Goal: Transaction & Acquisition: Purchase product/service

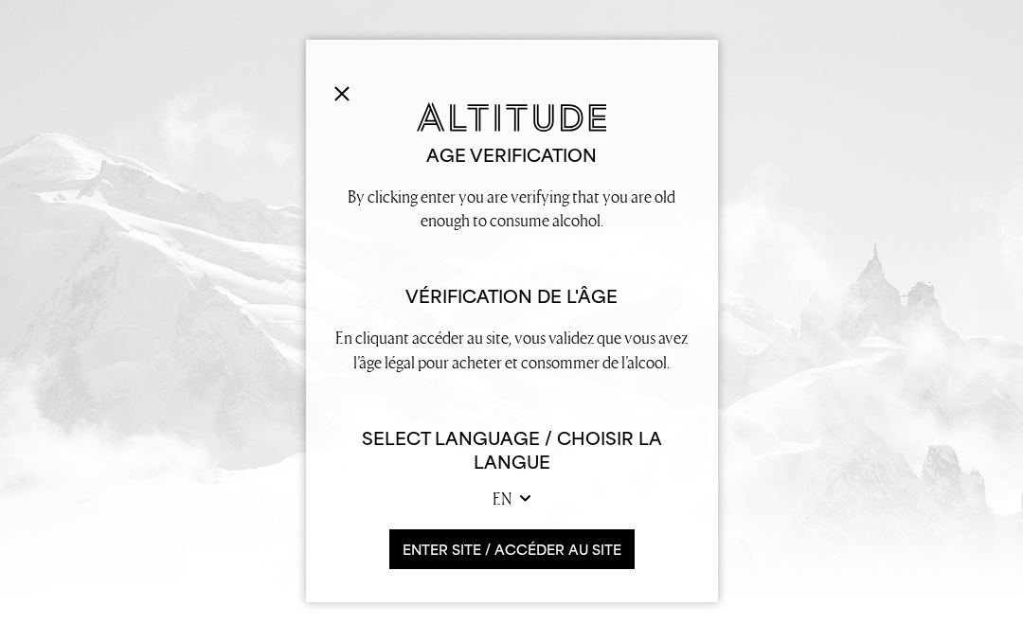
click at [602, 552] on button "ENTER SITE / accéder au site" at bounding box center [511, 550] width 245 height 41
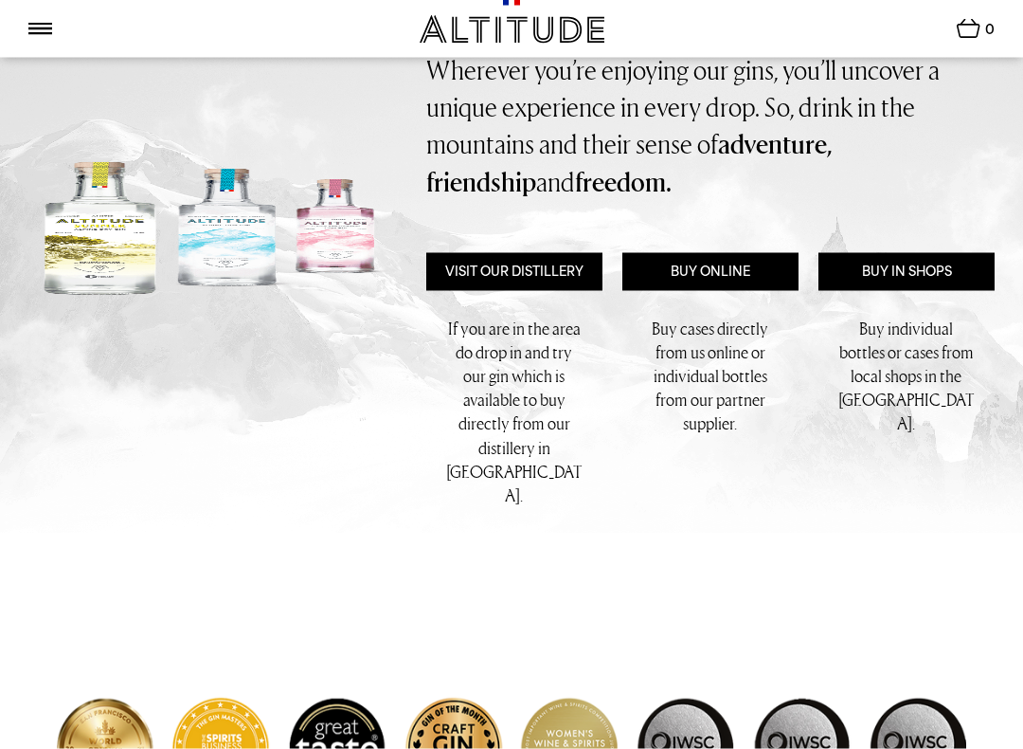
scroll to position [445, 0]
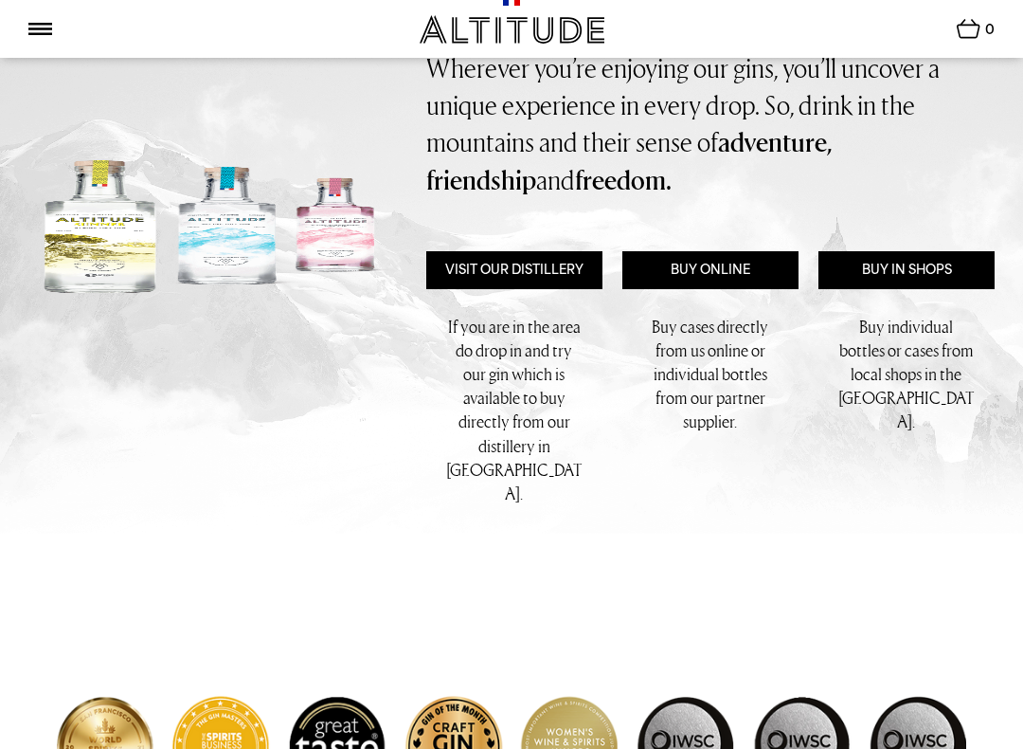
click at [720, 271] on link "Buy Online" at bounding box center [711, 270] width 176 height 38
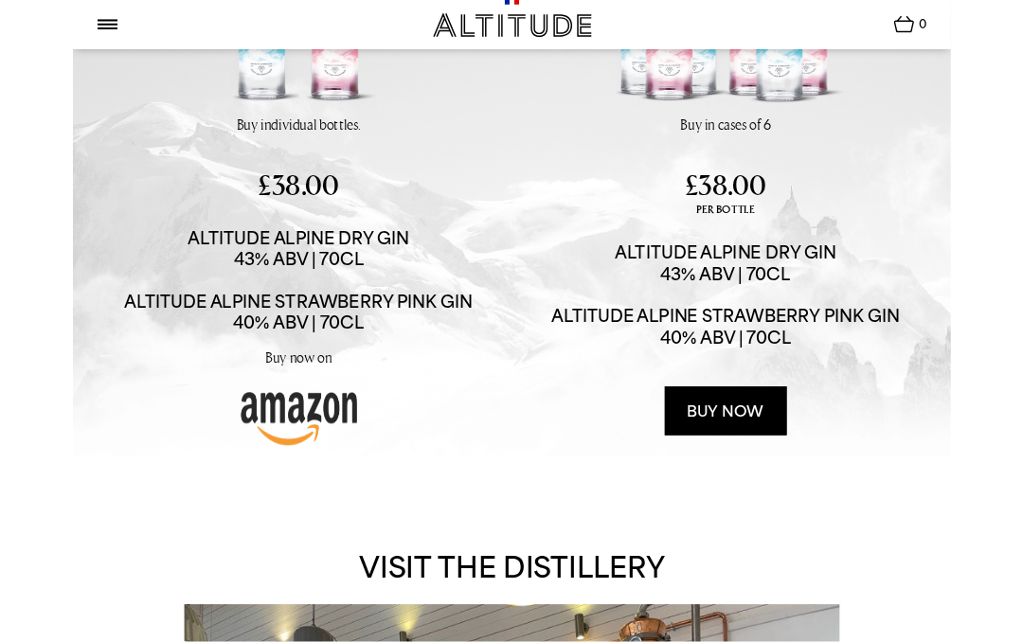
scroll to position [325, 0]
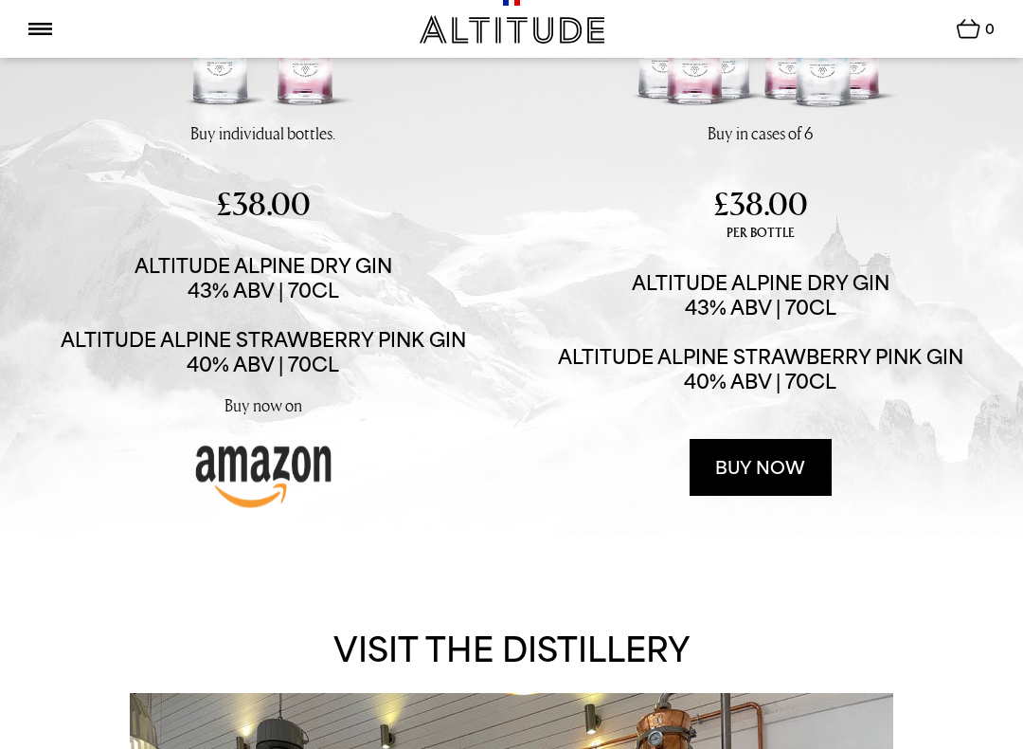
click at [263, 121] on img at bounding box center [263, 19] width 284 height 205
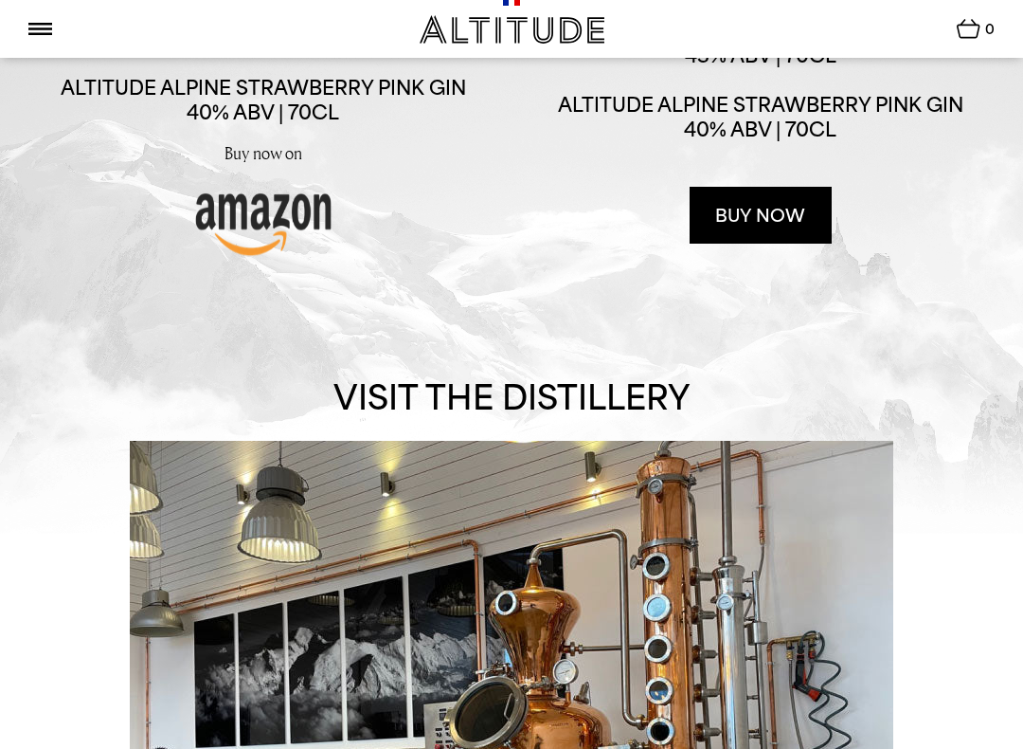
scroll to position [585, 0]
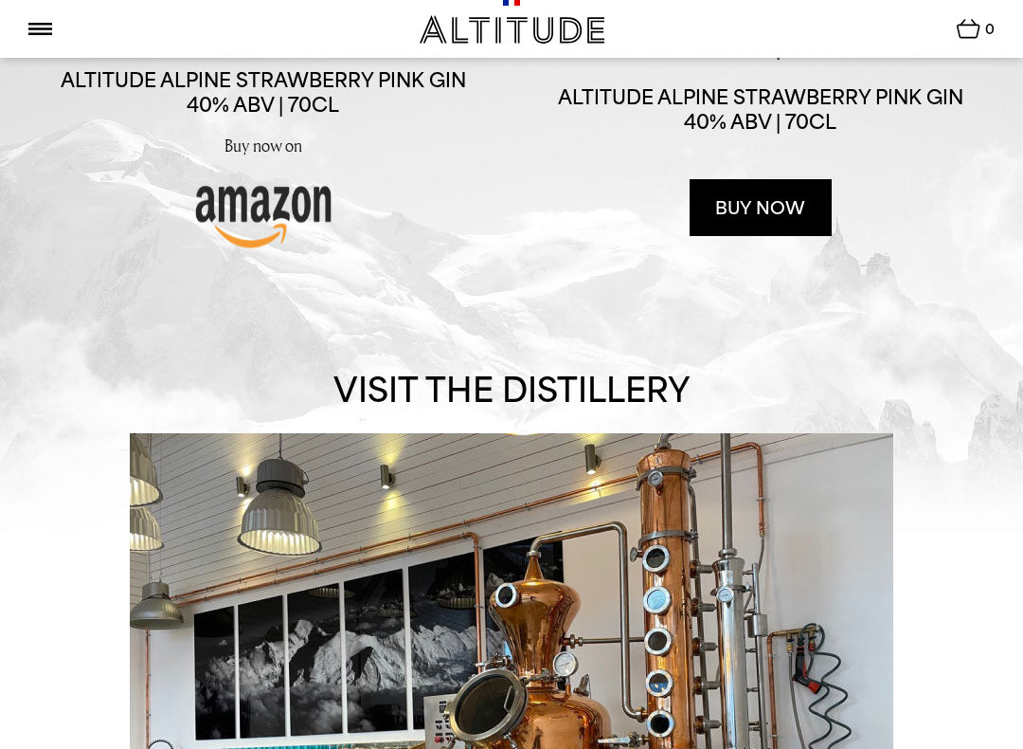
click at [38, 24] on img at bounding box center [40, 29] width 24 height 12
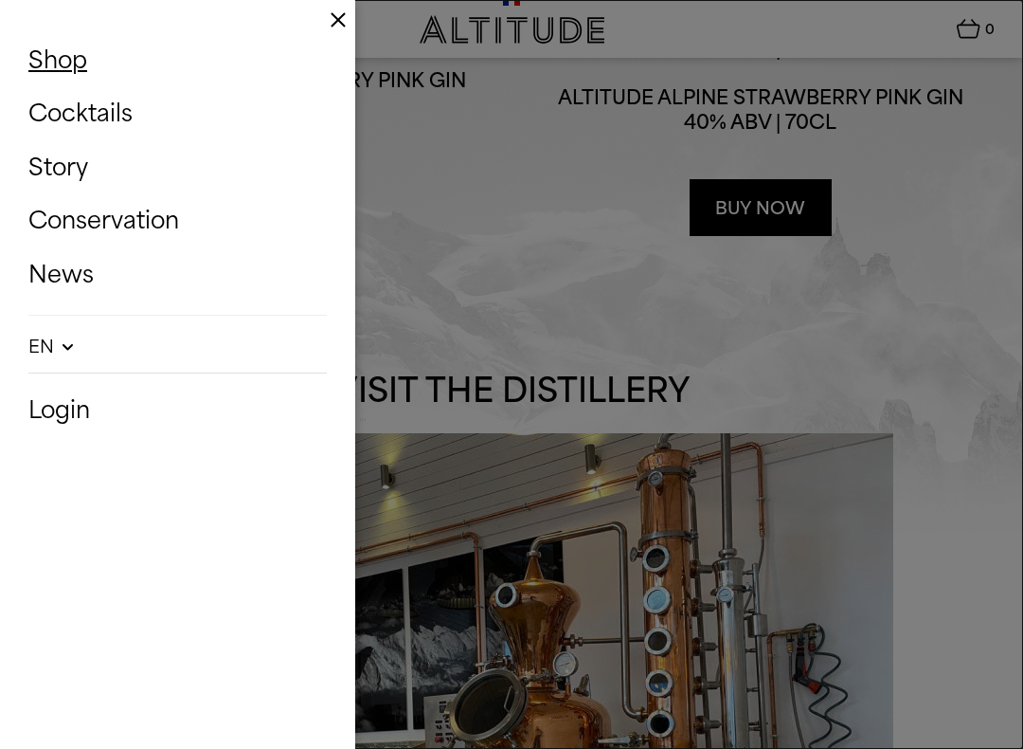
click at [54, 62] on link "Shop" at bounding box center [177, 60] width 298 height 44
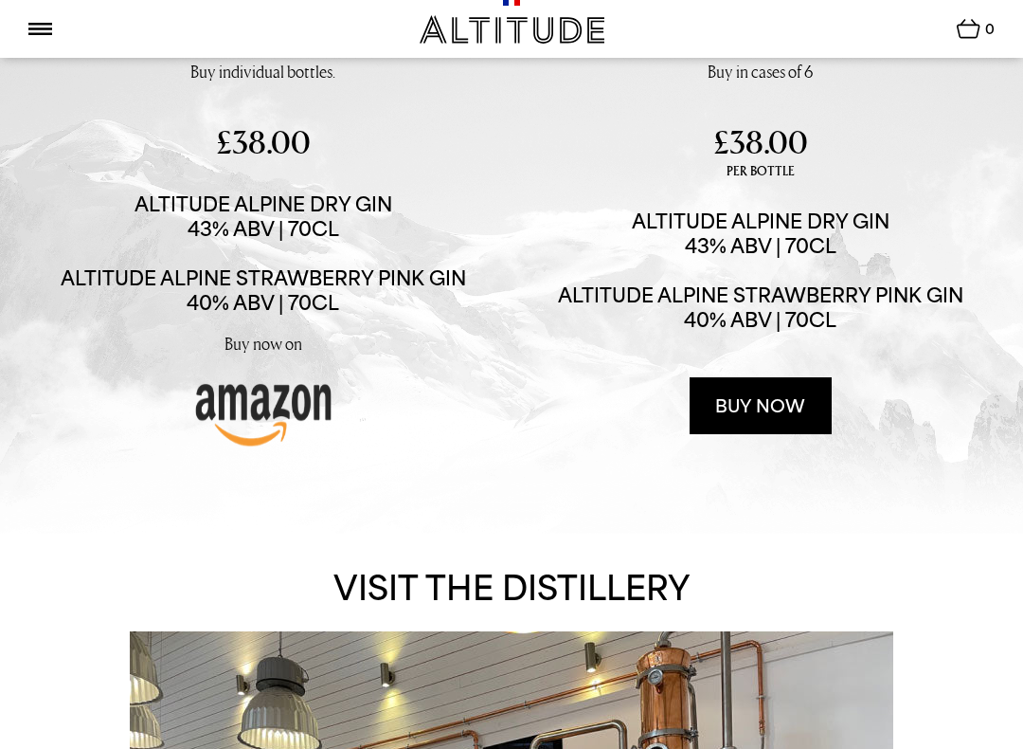
scroll to position [393, 0]
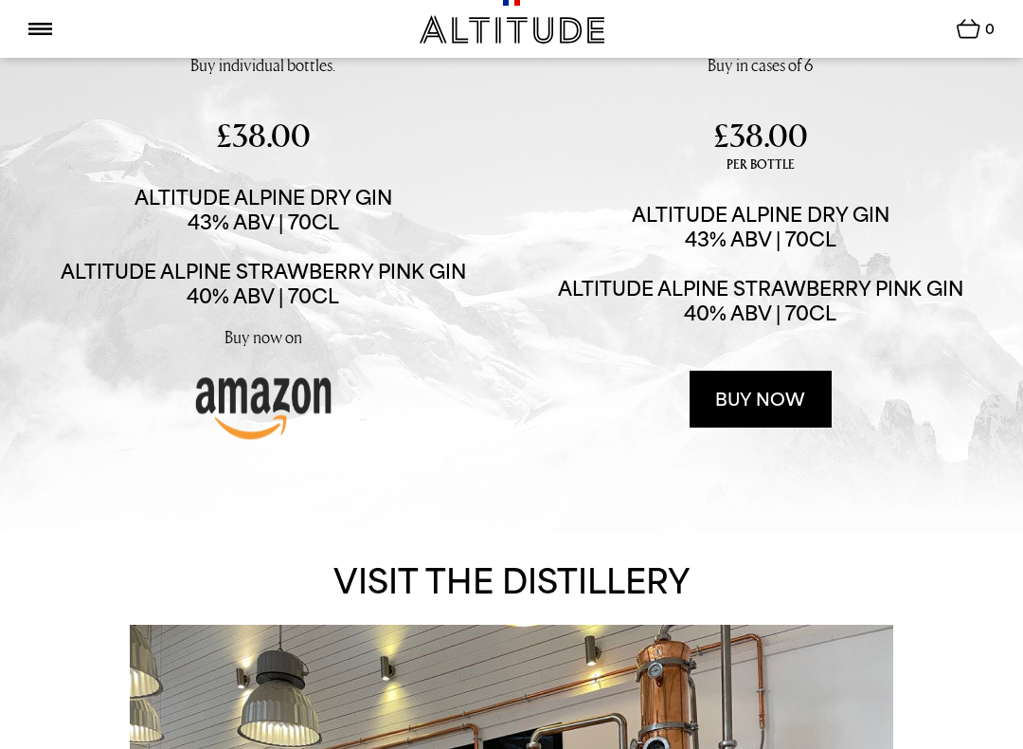
click at [891, 325] on h2 "Altitude Alpine Dry Gin 43% ABV | 70CL Altitude Alpine Strawberry Pink Gin 40% …" at bounding box center [761, 263] width 406 height 123
click at [800, 427] on link "Buy now" at bounding box center [761, 398] width 142 height 57
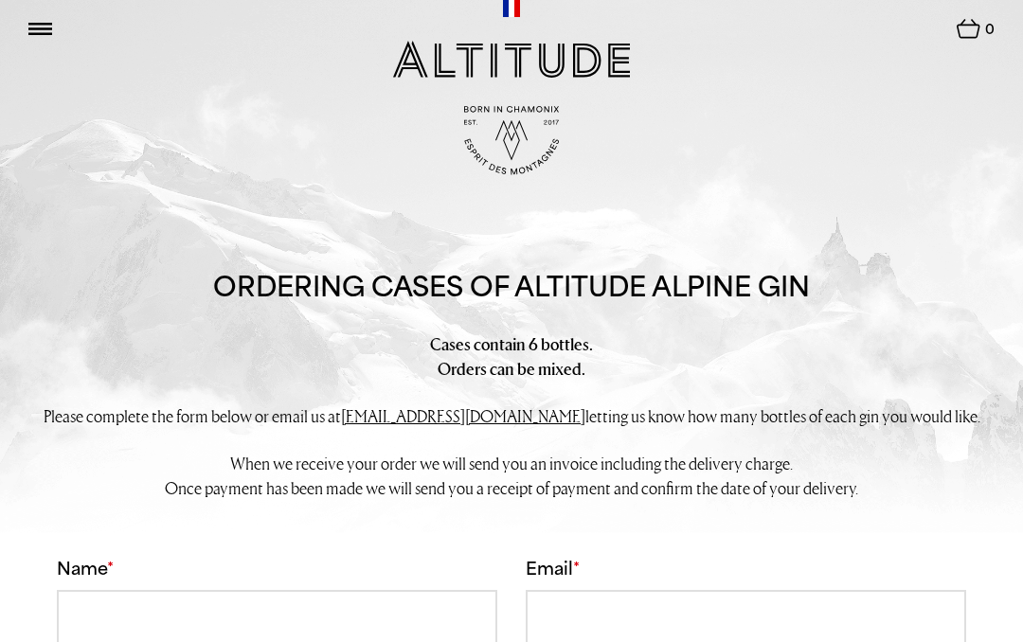
click at [45, 32] on img at bounding box center [40, 29] width 24 height 12
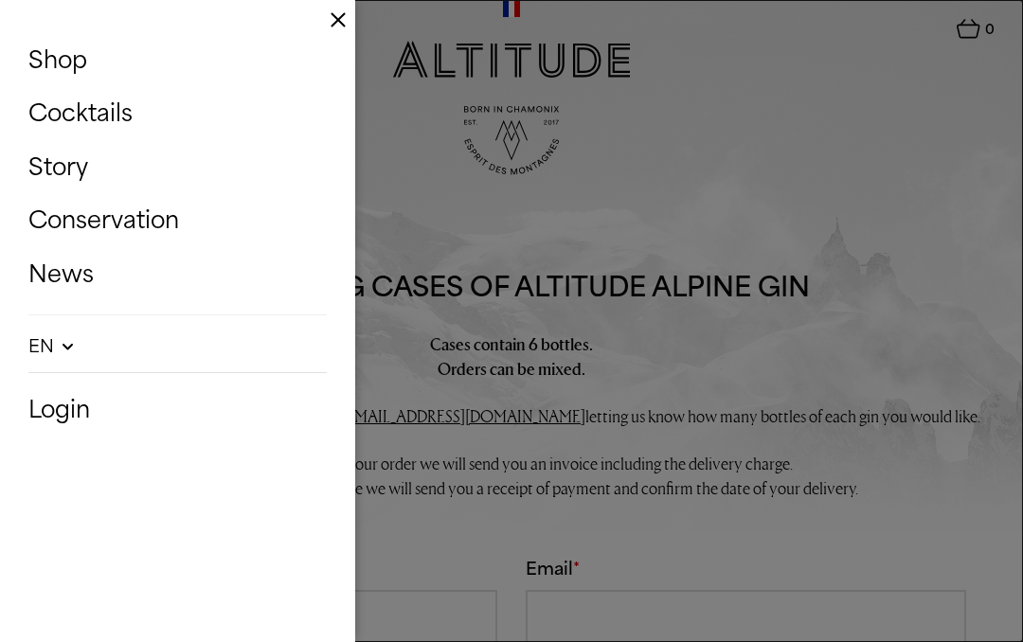
click at [921, 446] on button "Close" at bounding box center [511, 321] width 1023 height 642
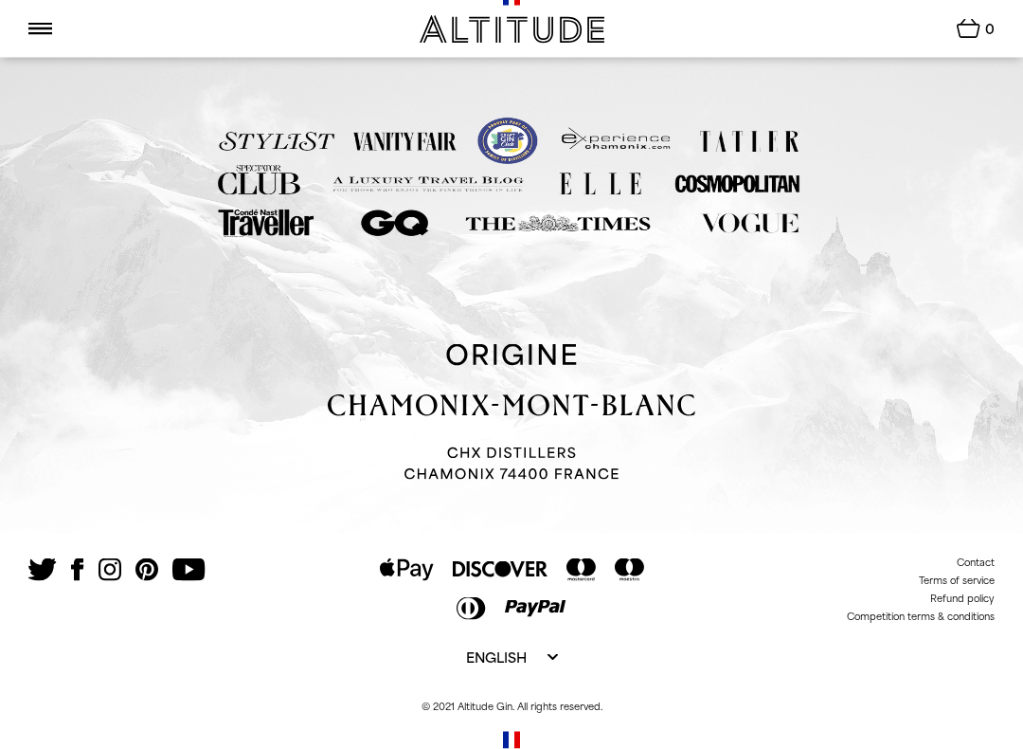
scroll to position [3594, 0]
click at [38, 29] on img at bounding box center [40, 29] width 24 height 12
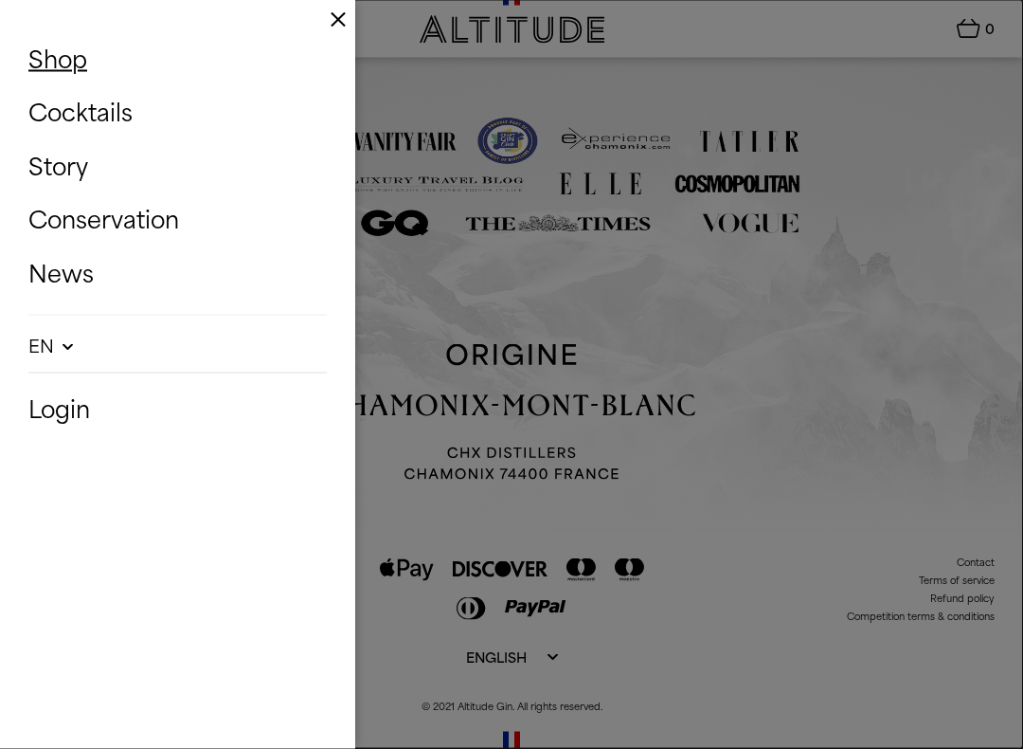
scroll to position [3595, 0]
click at [51, 63] on link "Shop" at bounding box center [177, 60] width 298 height 44
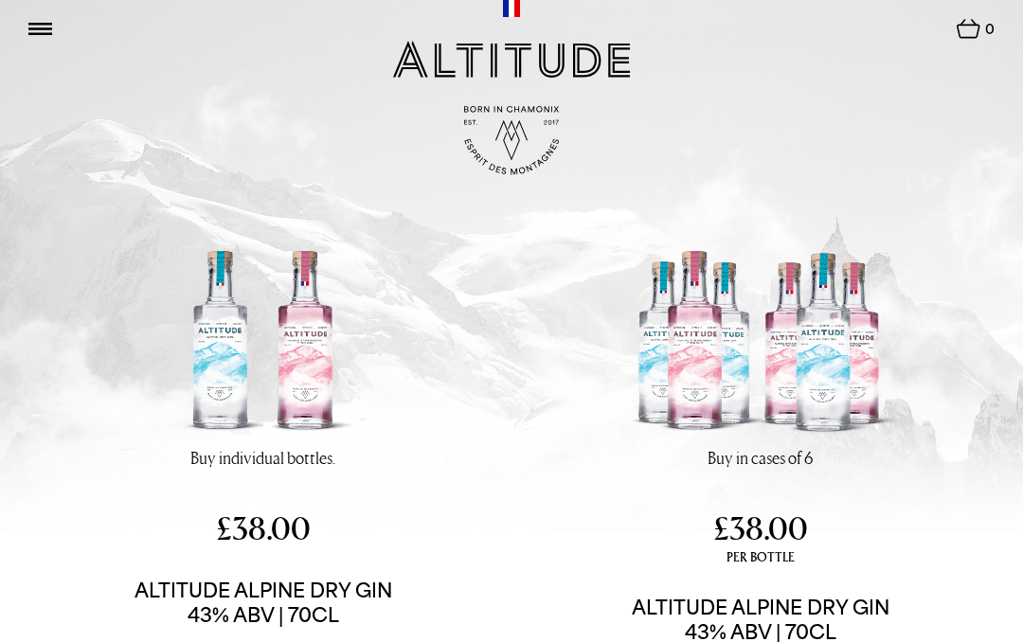
click at [512, 75] on img at bounding box center [511, 59] width 237 height 37
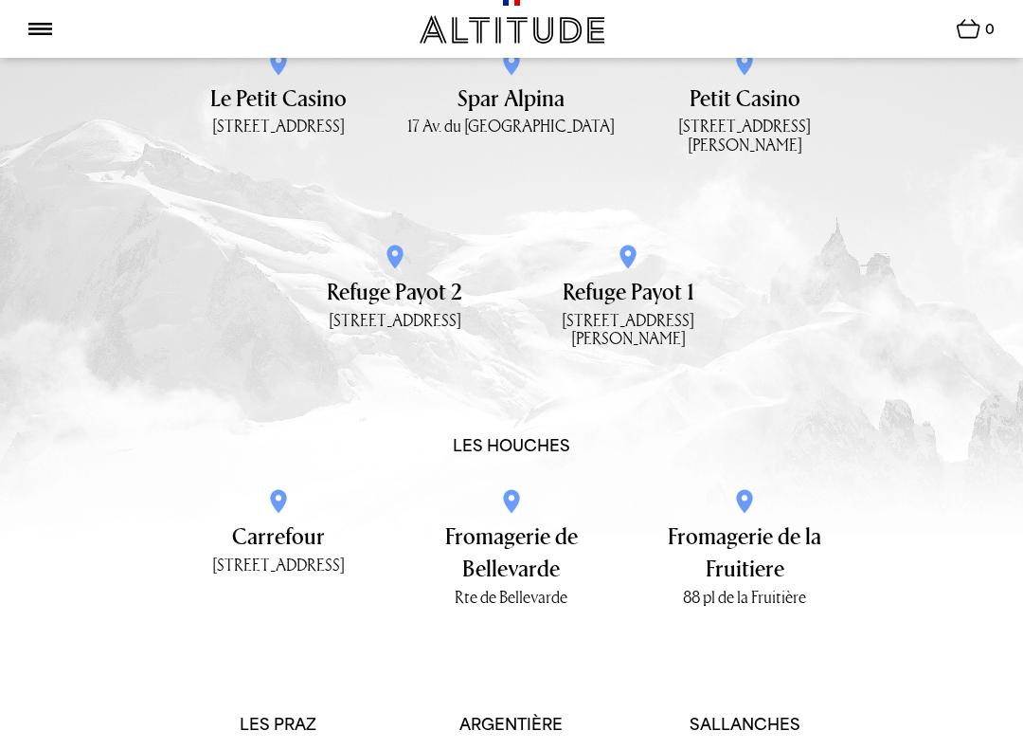
scroll to position [3047, 0]
